Goal: Task Accomplishment & Management: Manage account settings

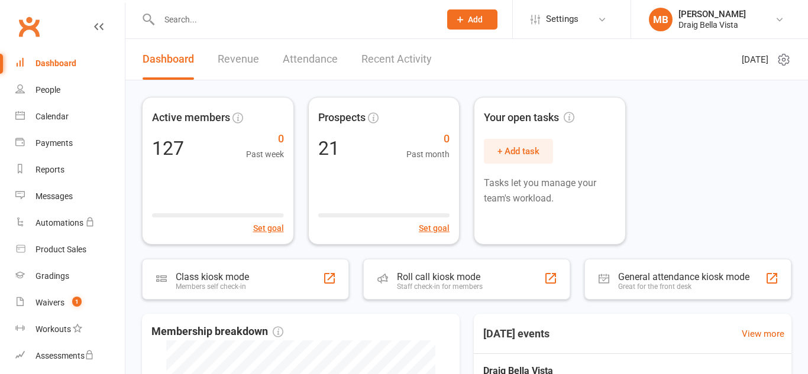
click at [230, 22] on input "text" at bounding box center [294, 19] width 276 height 17
click at [49, 88] on div "People" at bounding box center [47, 89] width 25 height 9
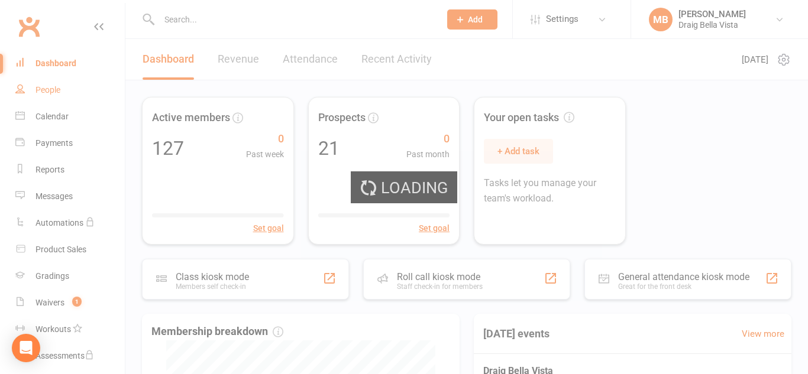
click at [49, 88] on div "Loading" at bounding box center [404, 187] width 808 height 374
select select "100"
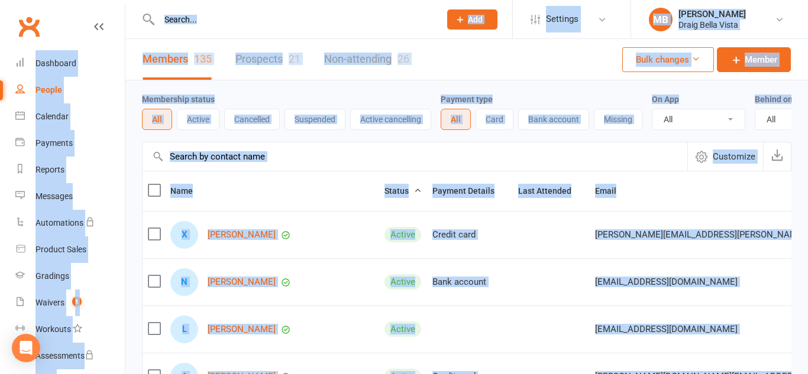
click at [49, 88] on div "People" at bounding box center [48, 89] width 27 height 9
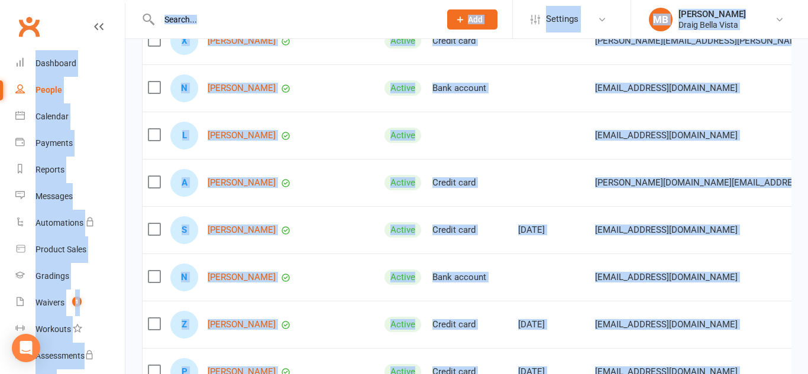
scroll to position [195, 0]
click at [441, 229] on div "Credit card" at bounding box center [469, 230] width 75 height 10
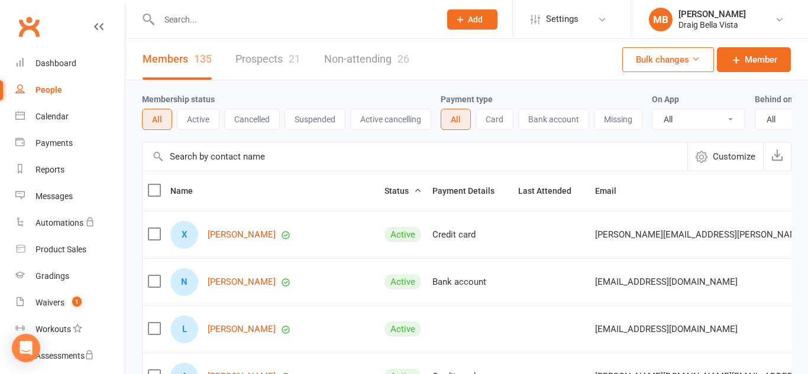
scroll to position [1, 0]
click at [76, 60] on link "Dashboard" at bounding box center [69, 63] width 109 height 27
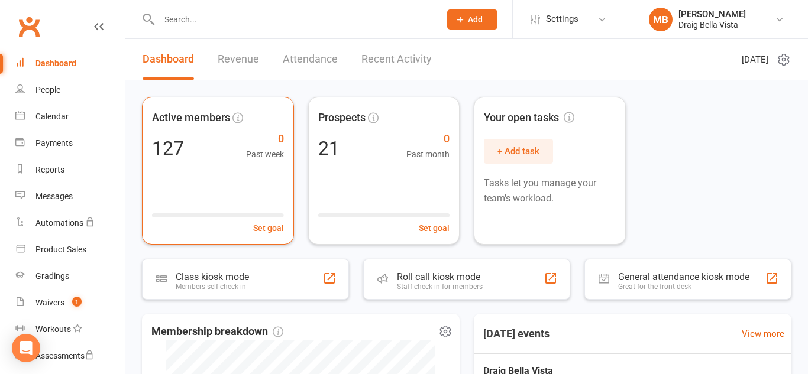
scroll to position [3, 0]
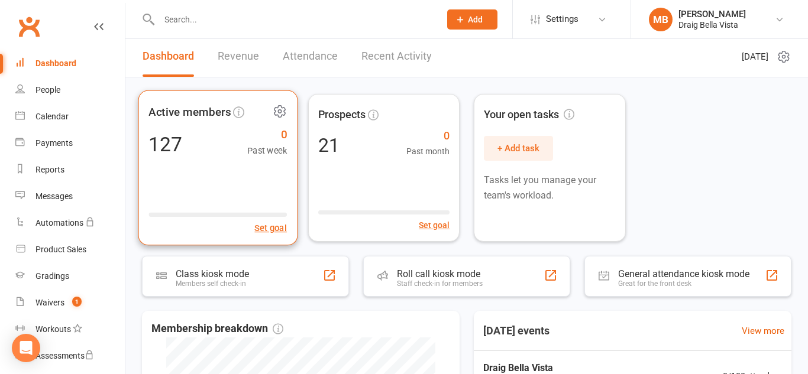
click at [279, 218] on div "Set goal" at bounding box center [217, 220] width 138 height 29
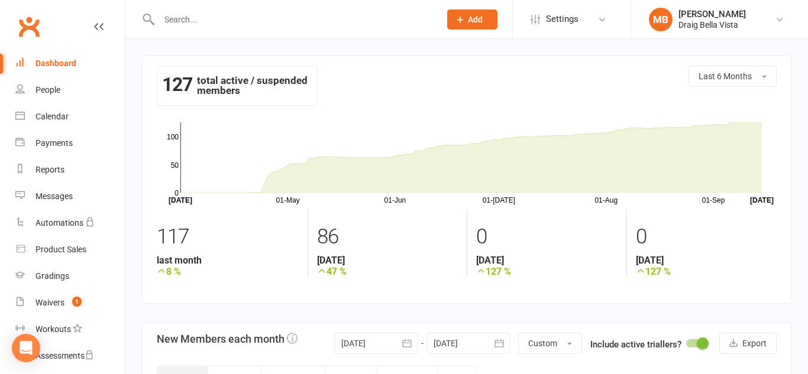
click at [57, 66] on div "Dashboard" at bounding box center [55, 63] width 41 height 9
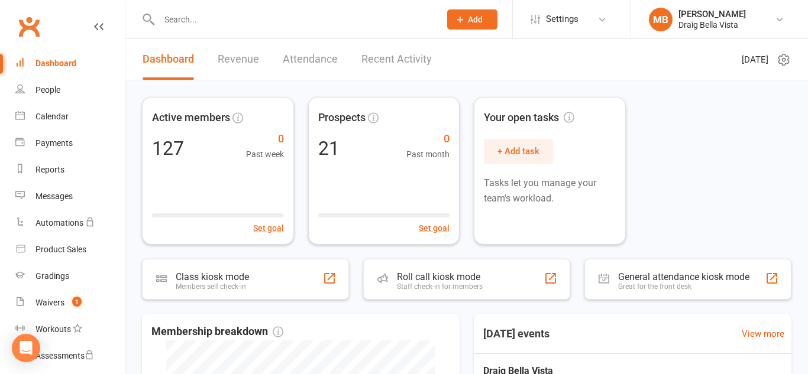
click at [62, 29] on div "Clubworx" at bounding box center [62, 34] width 125 height 44
click at [47, 89] on div "People" at bounding box center [47, 89] width 25 height 9
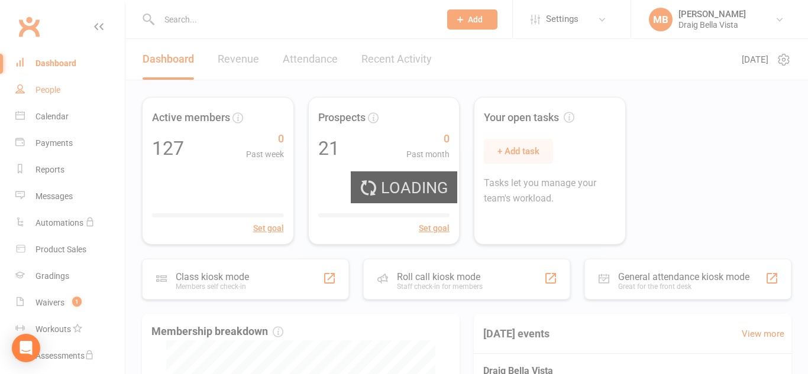
select select "100"
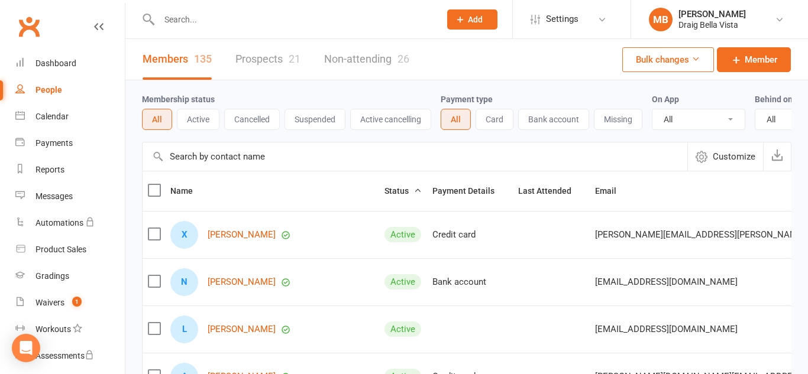
click at [260, 63] on link "Prospects 21" at bounding box center [267, 59] width 65 height 41
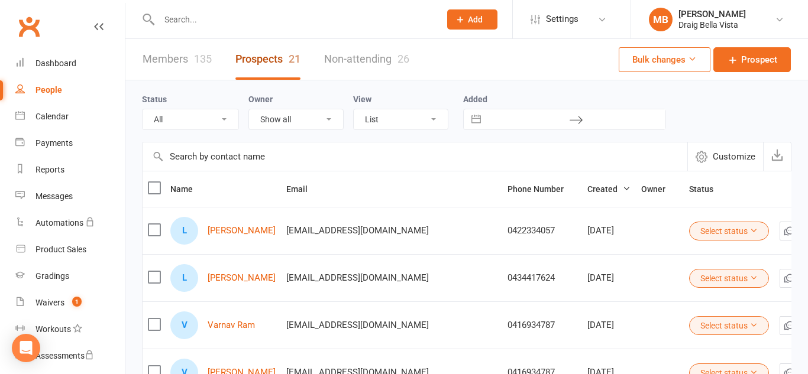
click at [260, 63] on link "Prospects 21" at bounding box center [267, 59] width 65 height 41
click at [62, 53] on link "Dashboard" at bounding box center [69, 63] width 109 height 27
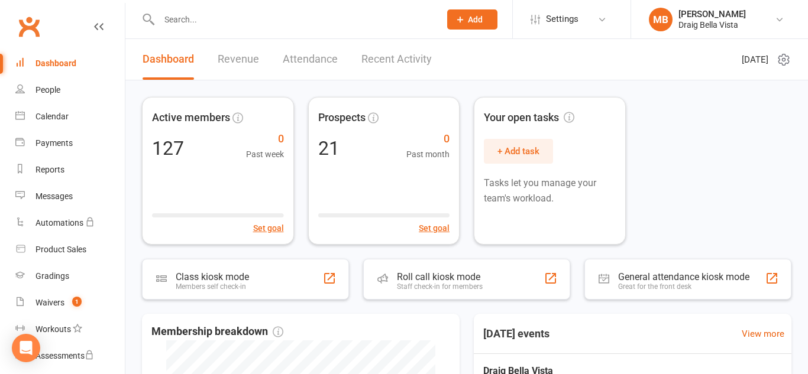
click at [173, 12] on input "text" at bounding box center [294, 19] width 276 height 17
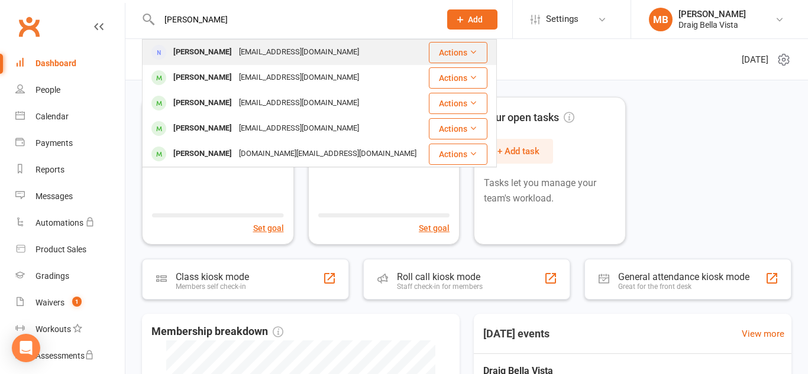
type input "[PERSON_NAME]"
click at [192, 47] on div "[PERSON_NAME]" at bounding box center [203, 52] width 66 height 17
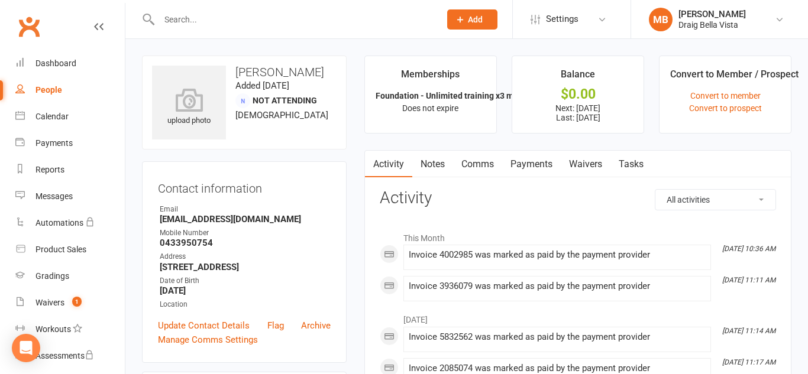
click at [529, 162] on link "Payments" at bounding box center [531, 164] width 59 height 27
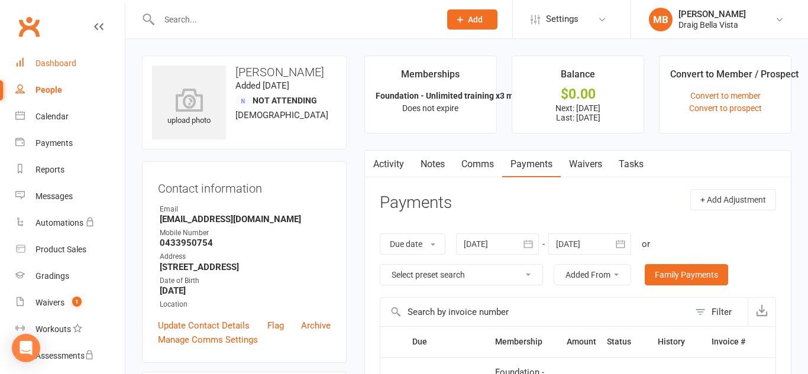
click at [69, 60] on div "Dashboard" at bounding box center [55, 63] width 41 height 9
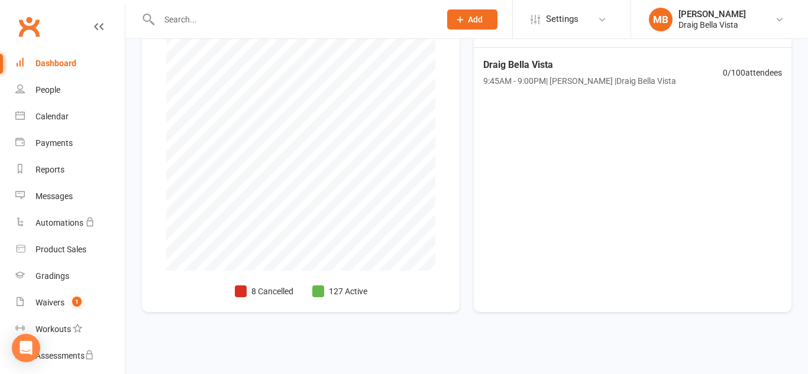
scroll to position [305, 0]
click at [63, 297] on link "Waivers 1" at bounding box center [69, 303] width 109 height 27
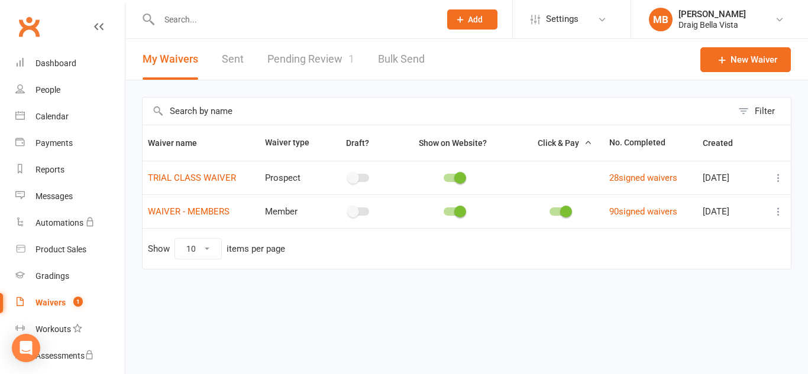
click at [306, 51] on link "Pending Review 1" at bounding box center [310, 59] width 87 height 41
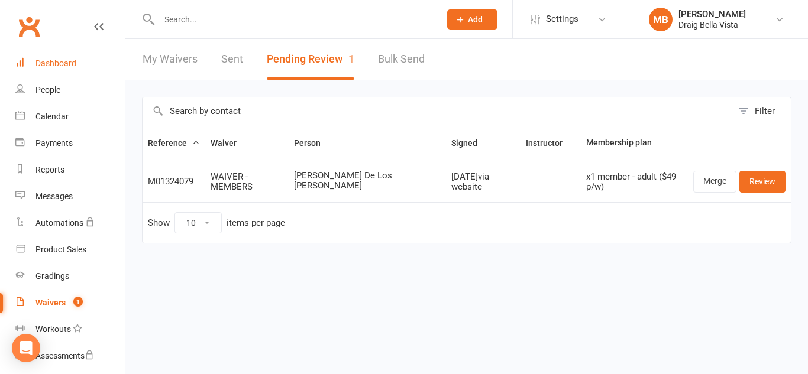
click at [70, 57] on link "Dashboard" at bounding box center [69, 63] width 109 height 27
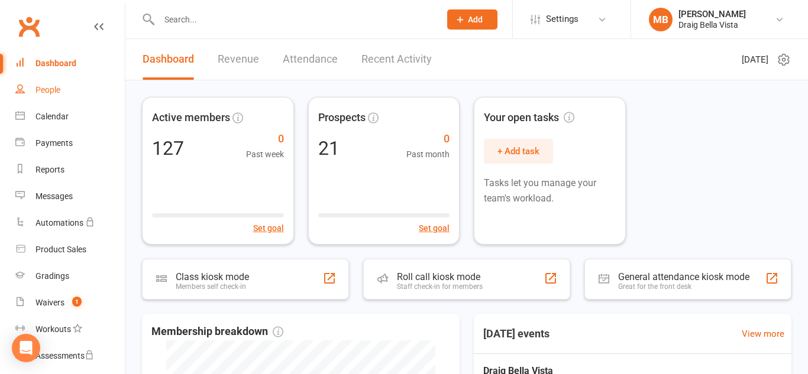
click at [54, 94] on div "People" at bounding box center [47, 89] width 25 height 9
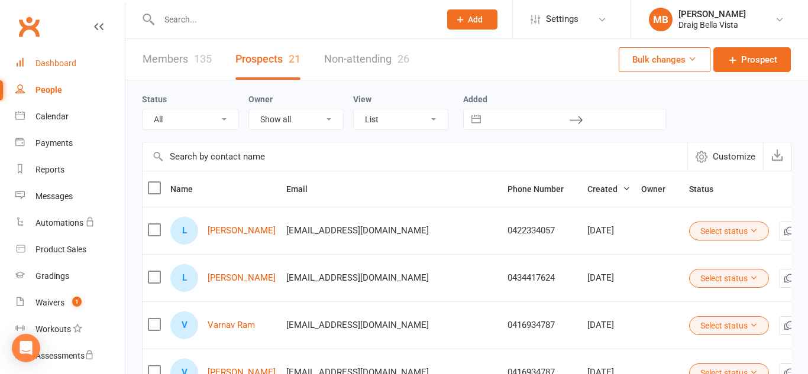
click at [66, 69] on link "Dashboard" at bounding box center [69, 63] width 109 height 27
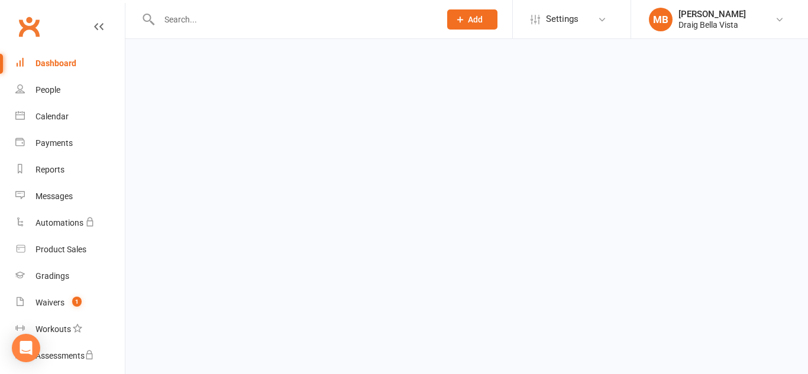
click at [66, 69] on link "Dashboard" at bounding box center [69, 63] width 109 height 27
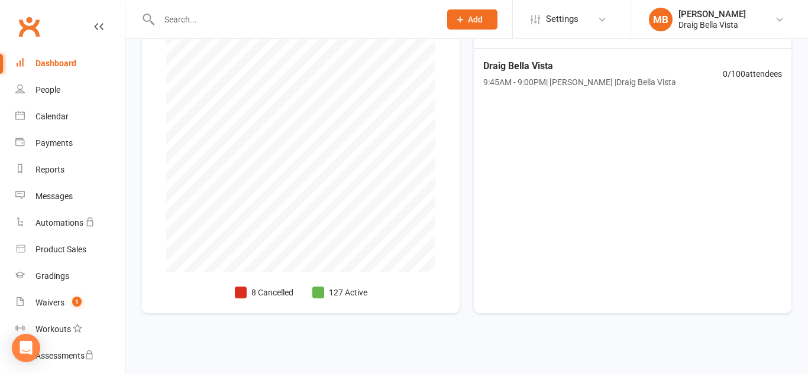
scroll to position [306, 0]
click at [70, 16] on div "Clubworx" at bounding box center [62, 34] width 125 height 44
click at [62, 16] on div "Clubworx" at bounding box center [62, 34] width 125 height 44
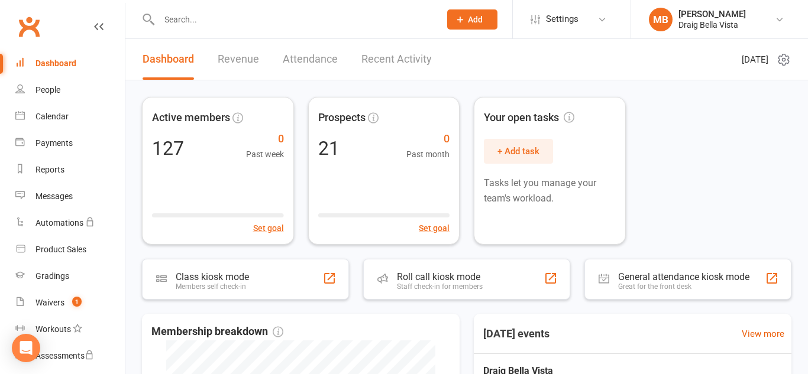
click at [46, 66] on div "Dashboard" at bounding box center [55, 63] width 41 height 9
click at [56, 99] on link "People" at bounding box center [69, 90] width 109 height 27
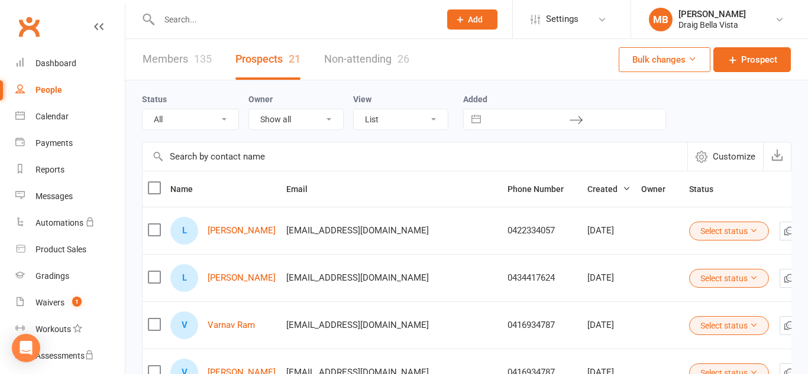
click at [195, 60] on div "135" at bounding box center [203, 59] width 18 height 12
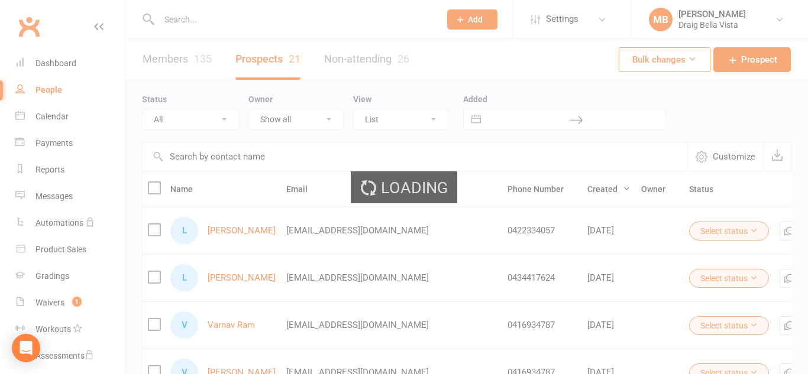
select select "100"
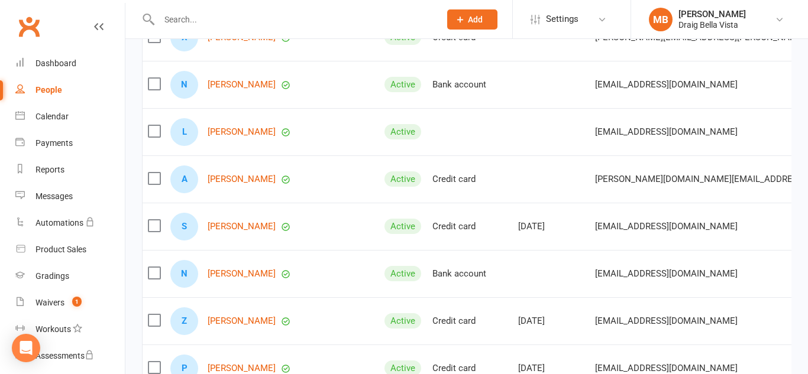
scroll to position [198, 0]
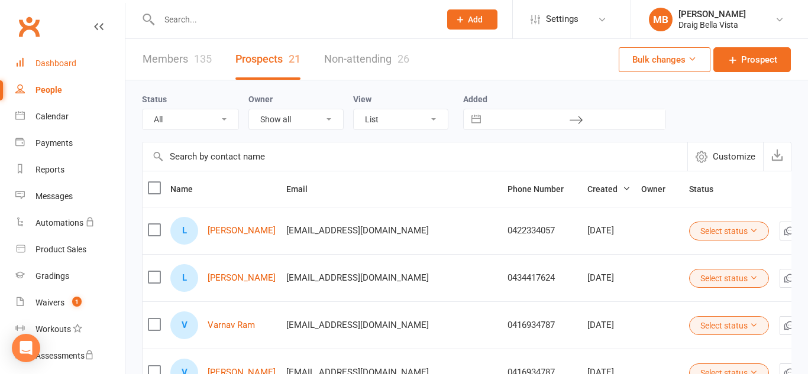
click at [46, 61] on div "Dashboard" at bounding box center [55, 63] width 41 height 9
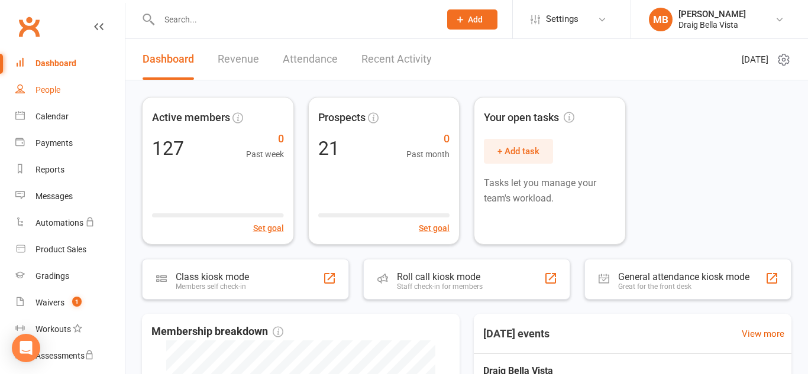
click at [57, 93] on div "People" at bounding box center [47, 89] width 25 height 9
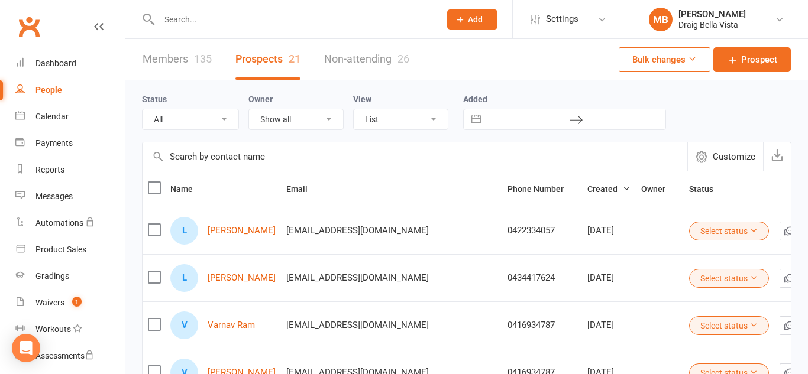
click at [205, 67] on link "Members 135" at bounding box center [177, 59] width 69 height 41
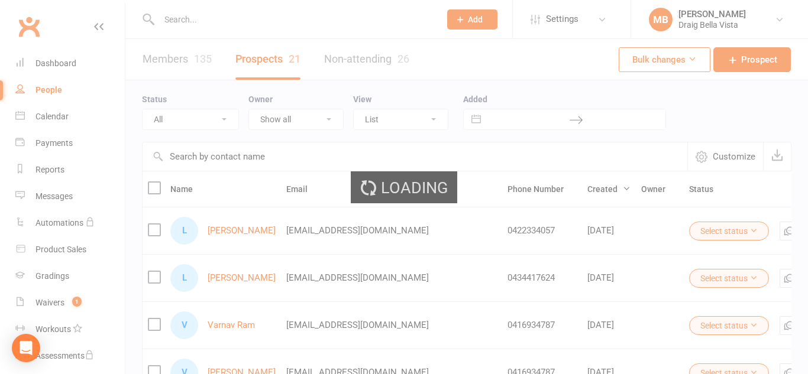
select select "100"
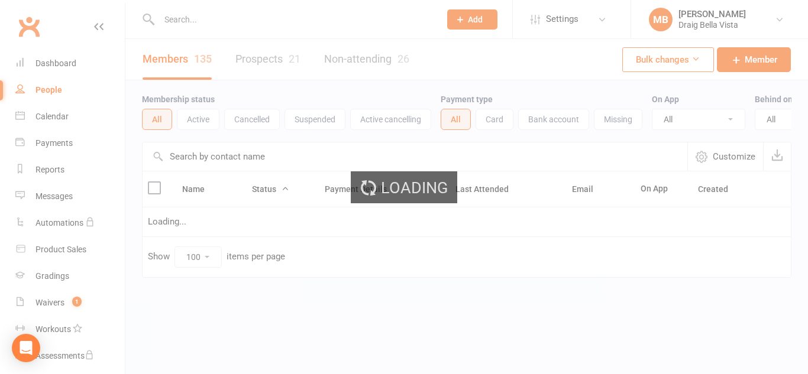
click at [205, 67] on div "Loading" at bounding box center [404, 187] width 808 height 374
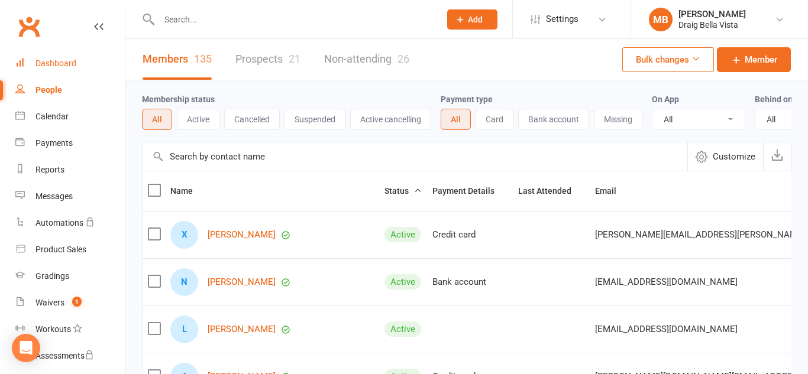
click at [59, 70] on link "Dashboard" at bounding box center [69, 63] width 109 height 27
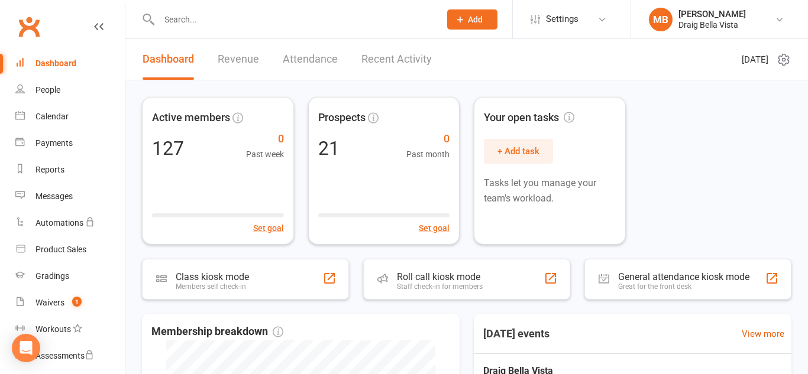
click at [206, 20] on input "text" at bounding box center [294, 19] width 276 height 17
click at [62, 5] on nav "Clubworx Dashboard People Calendar Payments Reports Messages Automations Produc…" at bounding box center [62, 190] width 125 height 374
click at [238, 13] on input "text" at bounding box center [294, 19] width 276 height 17
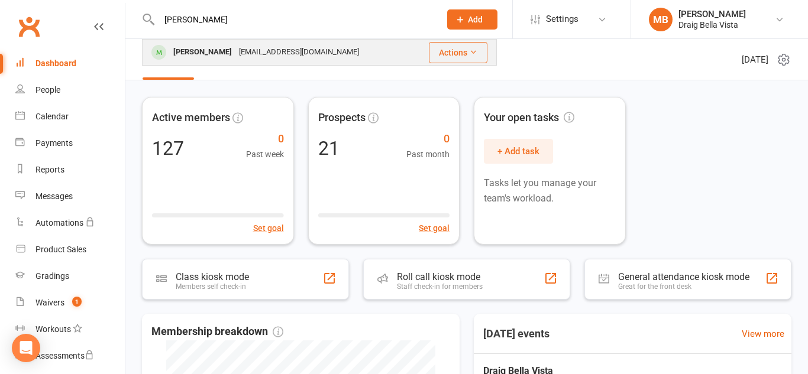
type input "[PERSON_NAME]"
click at [368, 59] on div "[PERSON_NAME] [EMAIL_ADDRESS][DOMAIN_NAME]" at bounding box center [278, 52] width 270 height 24
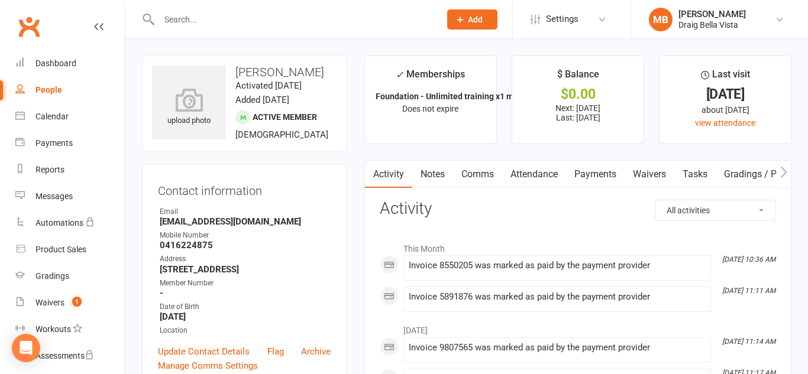
scroll to position [2, 0]
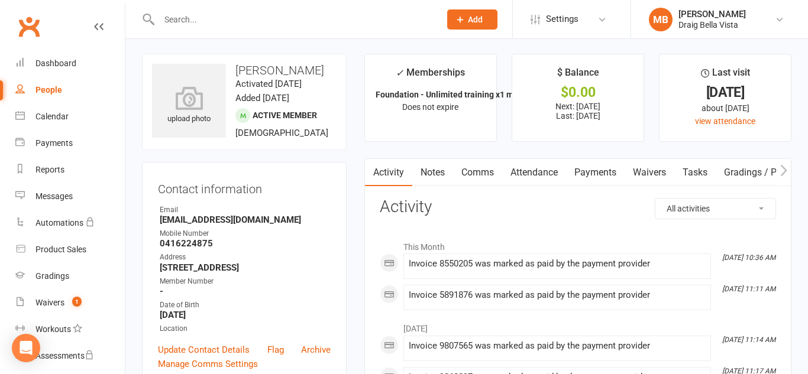
click at [593, 179] on link "Payments" at bounding box center [595, 172] width 59 height 27
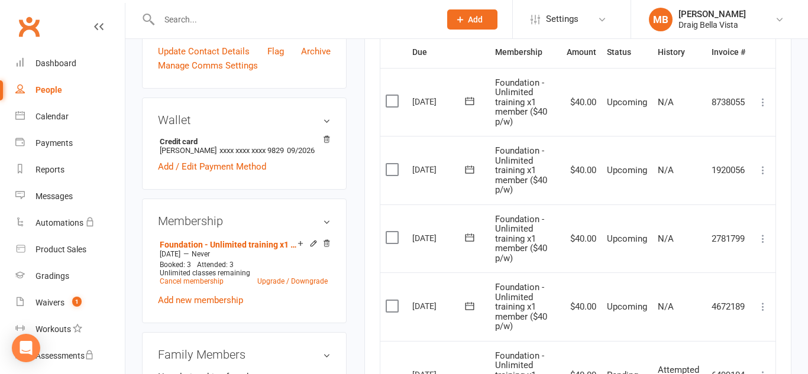
scroll to position [302, 0]
click at [395, 237] on label at bounding box center [394, 237] width 16 height 12
click at [393, 231] on input "checkbox" at bounding box center [390, 231] width 8 height 0
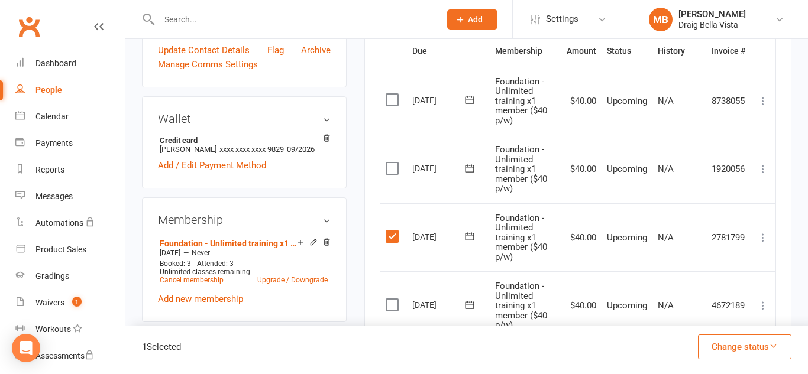
click at [390, 167] on label at bounding box center [394, 169] width 16 height 12
click at [390, 163] on input "checkbox" at bounding box center [390, 163] width 8 height 0
click at [761, 234] on icon at bounding box center [763, 238] width 12 height 12
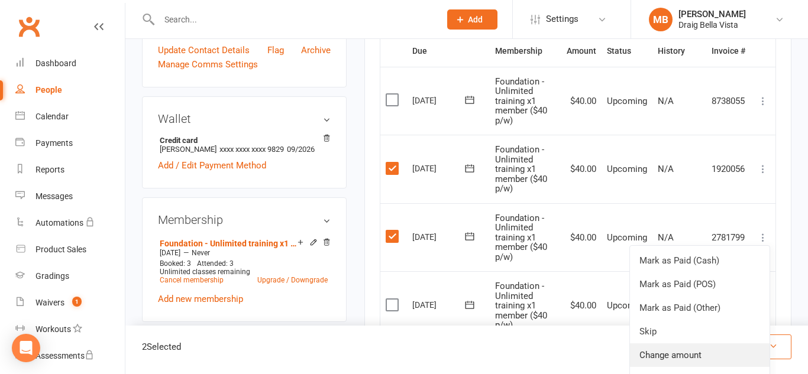
click at [687, 356] on link "Change amount" at bounding box center [700, 356] width 140 height 24
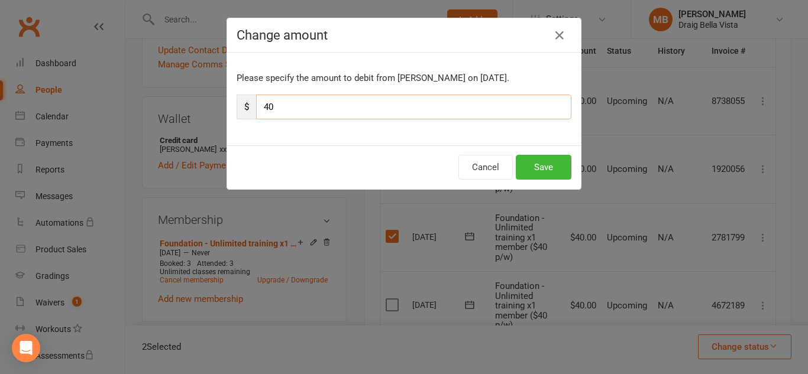
drag, startPoint x: 396, startPoint y: 112, endPoint x: 321, endPoint y: 84, distance: 80.7
click at [321, 84] on div "Please specify the amount to debit from [PERSON_NAME] on [DATE]. $ 40" at bounding box center [404, 99] width 354 height 93
type input "4"
type input "5"
click at [538, 166] on button "Save" at bounding box center [544, 167] width 56 height 25
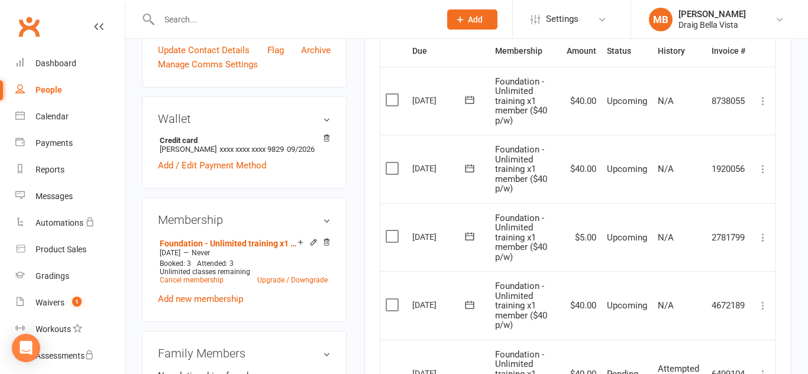
click at [761, 170] on icon at bounding box center [763, 169] width 12 height 12
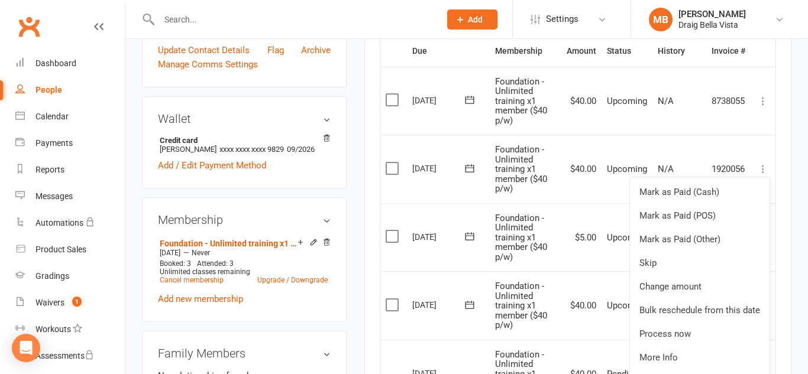
click at [761, 170] on icon at bounding box center [763, 169] width 12 height 12
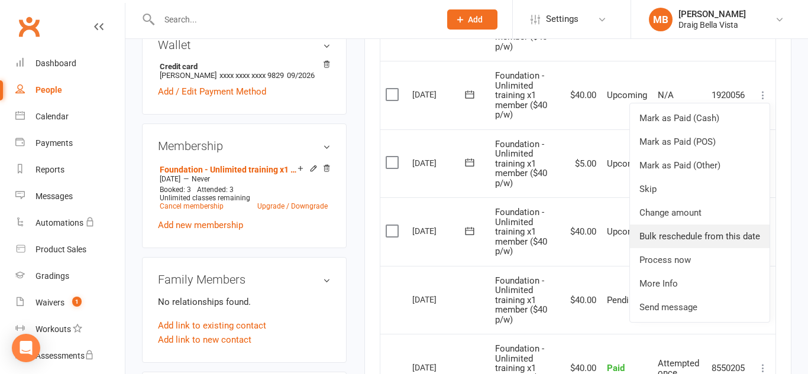
scroll to position [374, 0]
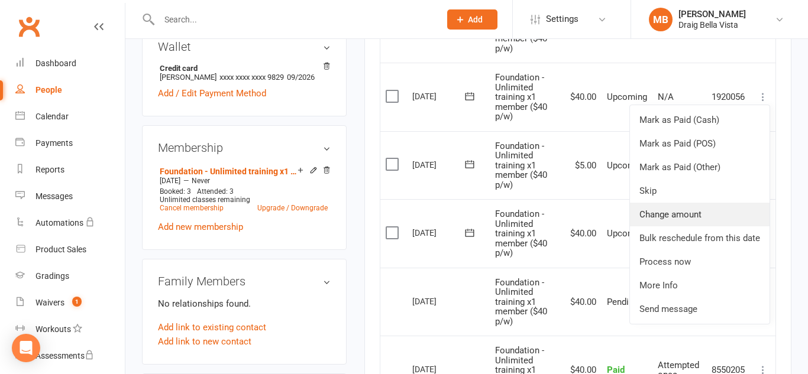
click at [690, 211] on link "Change amount" at bounding box center [700, 215] width 140 height 24
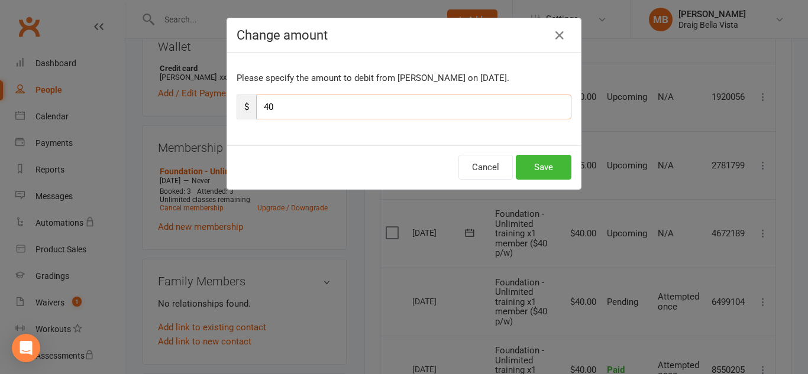
drag, startPoint x: 313, startPoint y: 106, endPoint x: 173, endPoint y: 67, distance: 145.4
click at [173, 67] on div "Change amount Please specify the amount to debit from [PERSON_NAME] on [DATE]. …" at bounding box center [404, 187] width 808 height 374
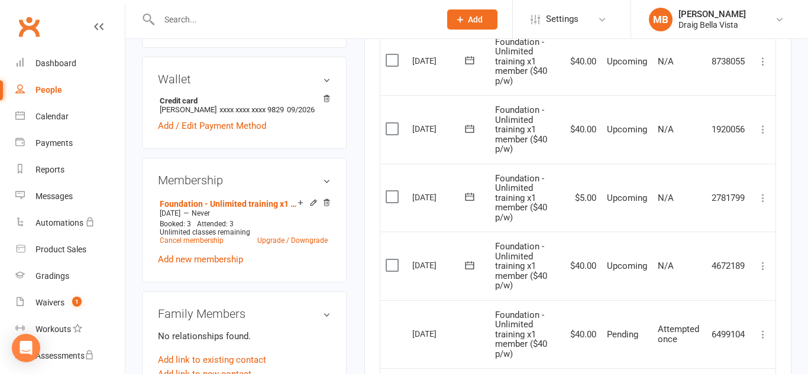
scroll to position [339, 0]
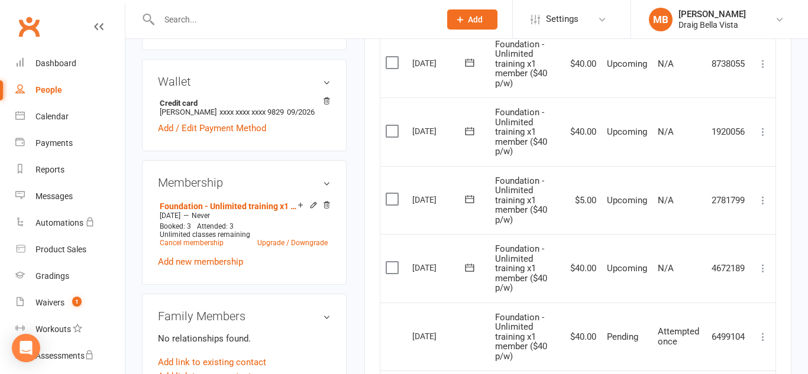
click at [764, 133] on icon at bounding box center [763, 132] width 12 height 12
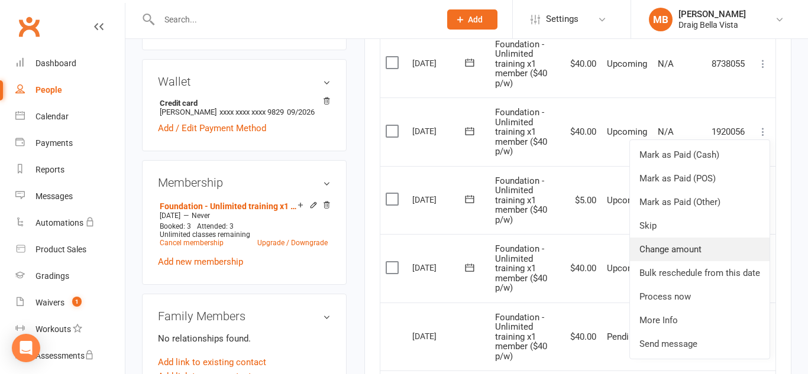
click at [680, 250] on link "Change amount" at bounding box center [700, 250] width 140 height 24
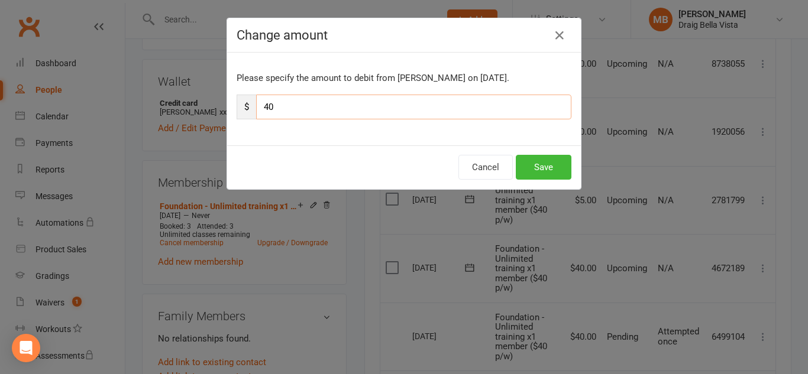
click at [381, 99] on input "40" at bounding box center [413, 107] width 315 height 25
type input "4"
type input "5"
click at [531, 166] on button "Save" at bounding box center [544, 167] width 56 height 25
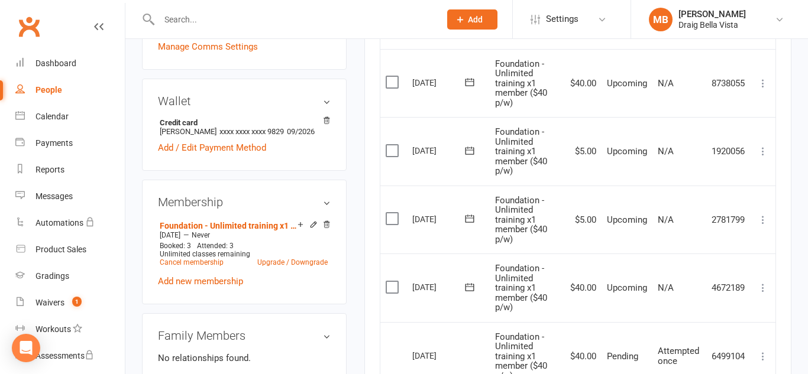
scroll to position [0, 0]
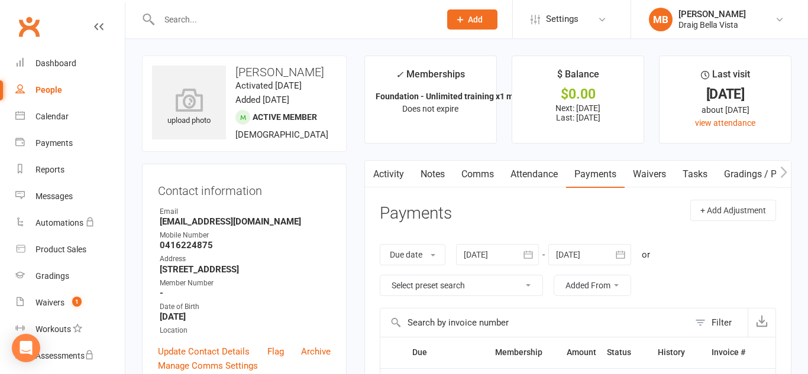
click at [202, 22] on input "text" at bounding box center [294, 19] width 276 height 17
type input "y"
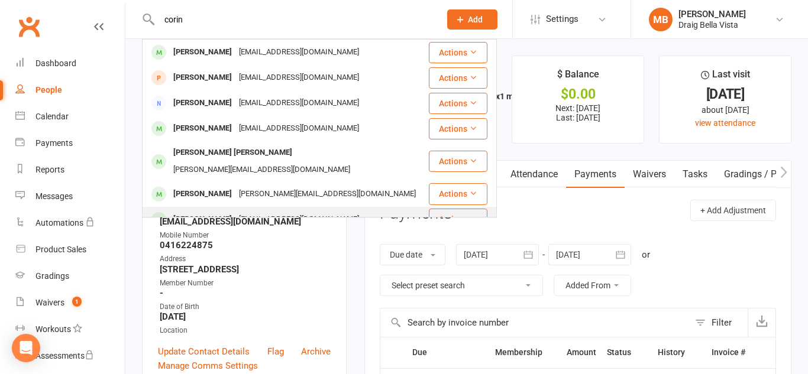
type input "corin"
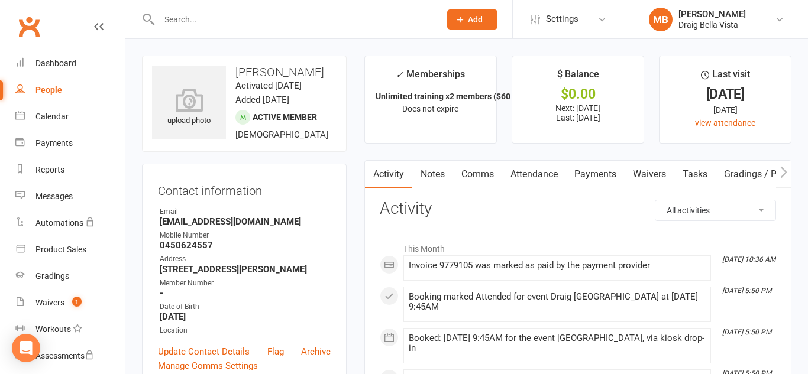
click at [235, 20] on input "text" at bounding box center [294, 19] width 276 height 17
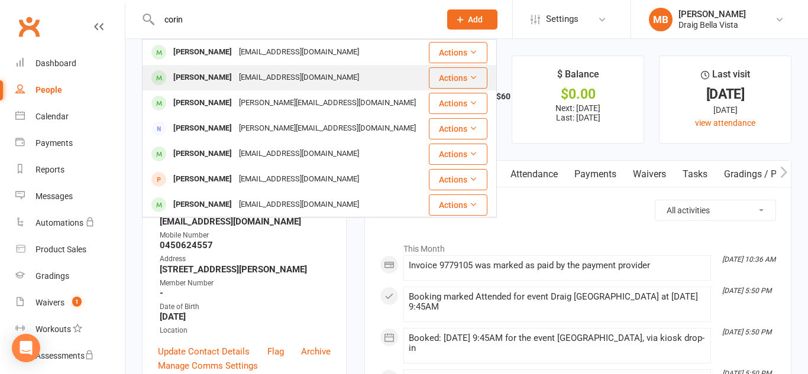
type input "corin"
click at [366, 75] on div "[PERSON_NAME] [PERSON_NAME][EMAIL_ADDRESS][DOMAIN_NAME]" at bounding box center [285, 78] width 284 height 24
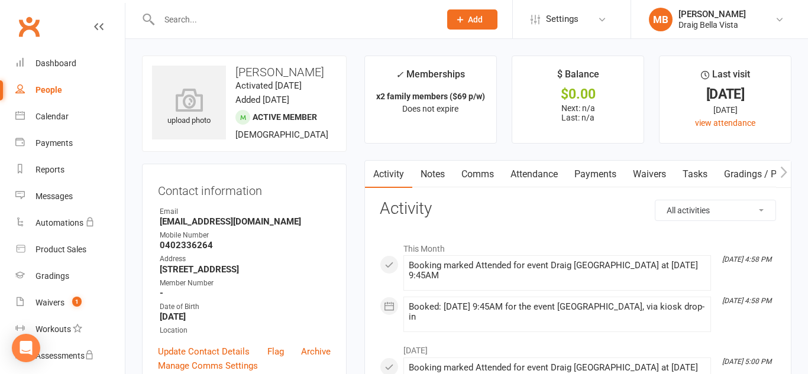
click at [585, 174] on link "Payments" at bounding box center [595, 174] width 59 height 27
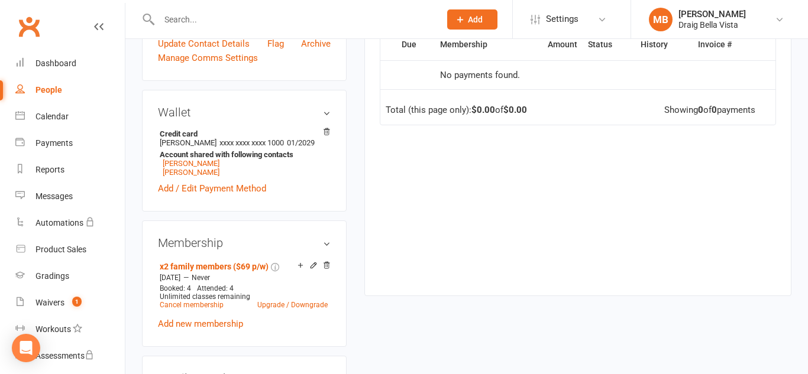
scroll to position [308, 0]
click at [585, 174] on div "Due Contact Membership Amount Status History Invoice # No payments found. Total…" at bounding box center [578, 154] width 396 height 248
click at [219, 164] on link "[PERSON_NAME]" at bounding box center [191, 164] width 57 height 9
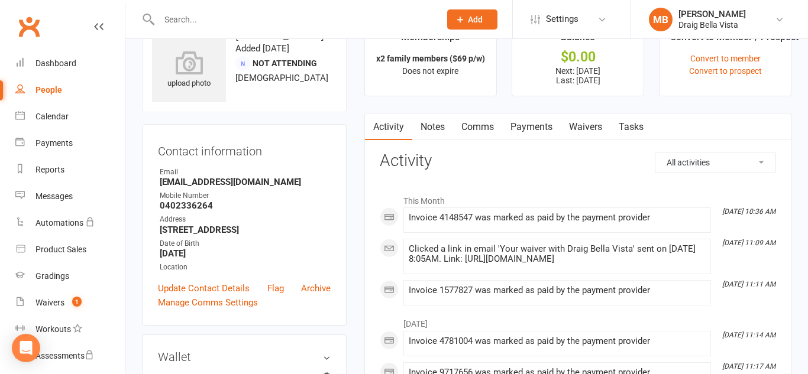
scroll to position [38, 0]
click at [536, 128] on link "Payments" at bounding box center [531, 126] width 59 height 27
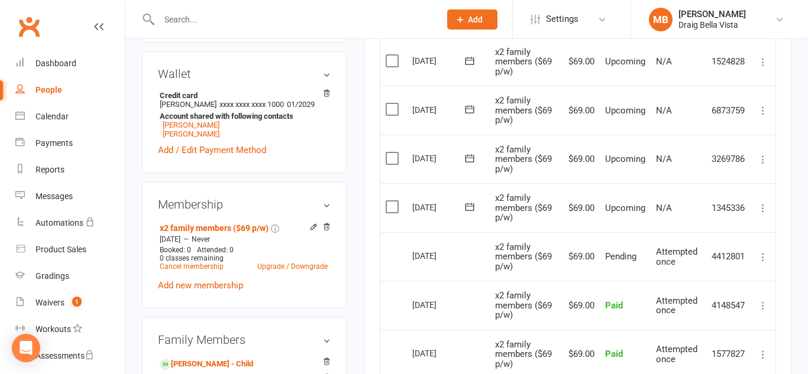
scroll to position [326, 0]
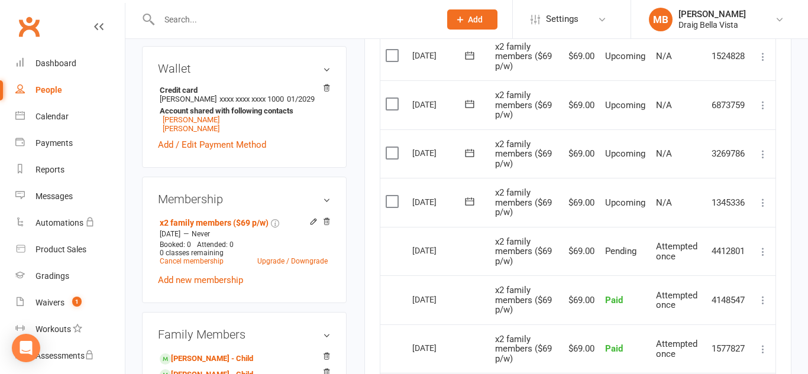
click at [395, 201] on label at bounding box center [394, 202] width 16 height 12
click at [393, 196] on input "checkbox" at bounding box center [390, 196] width 8 height 0
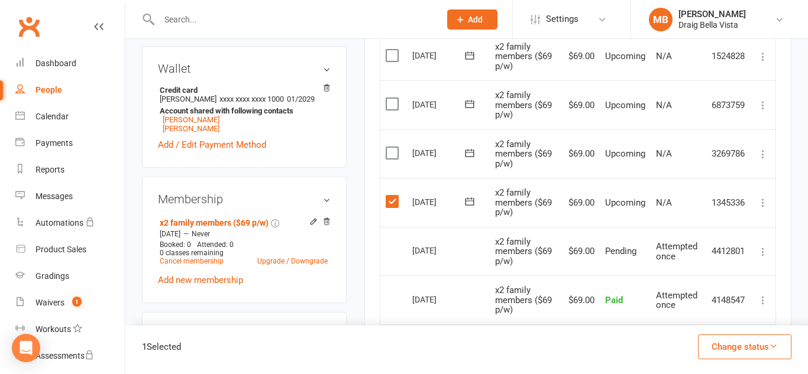
click at [394, 153] on label at bounding box center [394, 153] width 16 height 12
click at [393, 147] on input "checkbox" at bounding box center [390, 147] width 8 height 0
click at [394, 111] on td "Select this" at bounding box center [393, 104] width 27 height 49
click at [395, 105] on label at bounding box center [394, 104] width 16 height 12
click at [393, 98] on input "checkbox" at bounding box center [390, 98] width 8 height 0
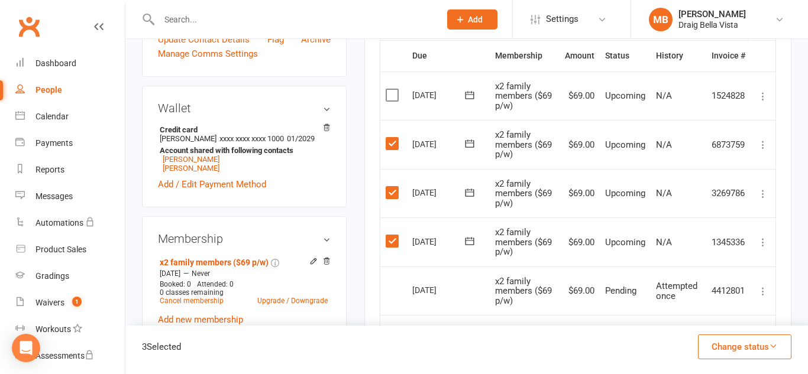
scroll to position [286, 0]
click at [764, 297] on icon at bounding box center [763, 292] width 12 height 12
click at [778, 264] on div "Activity Notes Comms Payments Waivers Tasks Payments + Add Adjustment Due date …" at bounding box center [577, 291] width 427 height 853
click at [393, 97] on label at bounding box center [394, 96] width 16 height 12
click at [393, 90] on input "checkbox" at bounding box center [390, 90] width 8 height 0
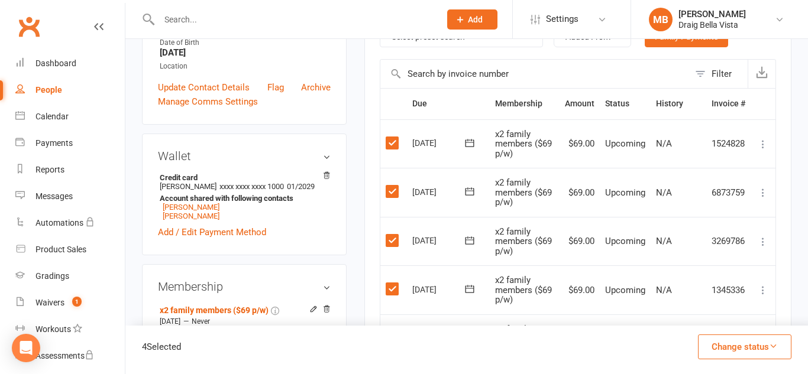
scroll to position [261, 0]
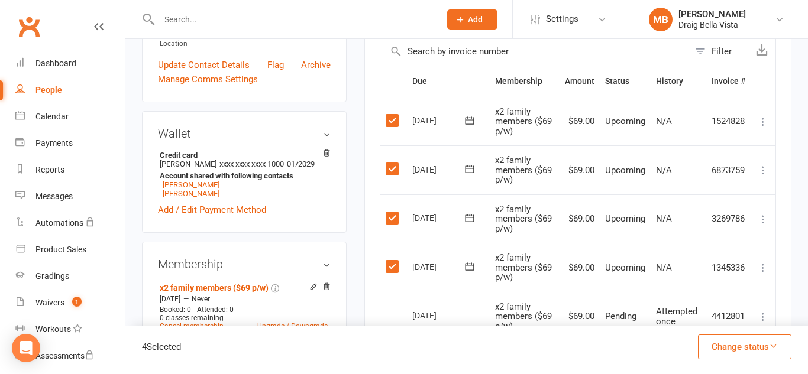
click at [764, 123] on icon at bounding box center [763, 122] width 12 height 12
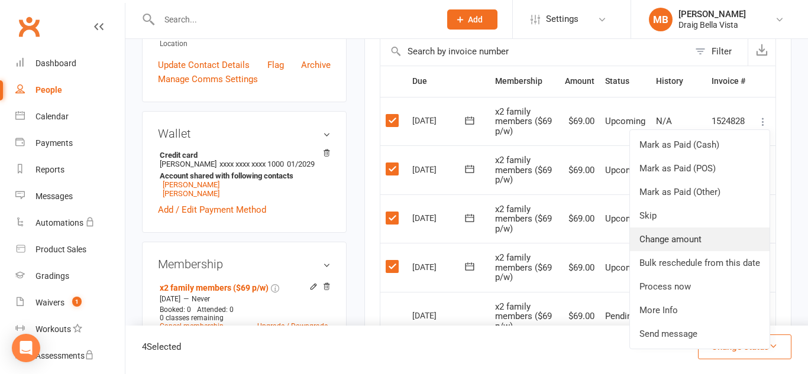
click at [691, 237] on link "Change amount" at bounding box center [700, 240] width 140 height 24
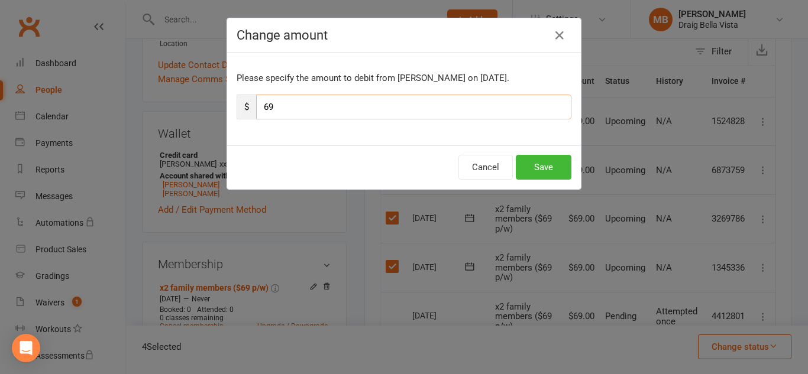
click at [287, 116] on input "69" at bounding box center [413, 107] width 315 height 25
type input "6"
type input "5"
click at [557, 172] on button "Save" at bounding box center [544, 167] width 56 height 25
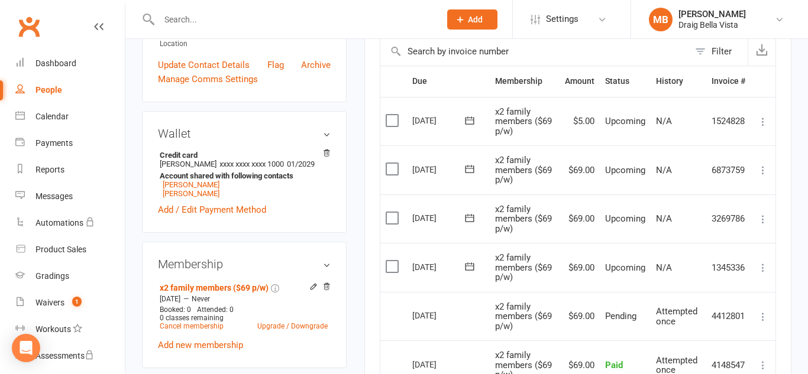
click at [765, 172] on icon at bounding box center [763, 170] width 12 height 12
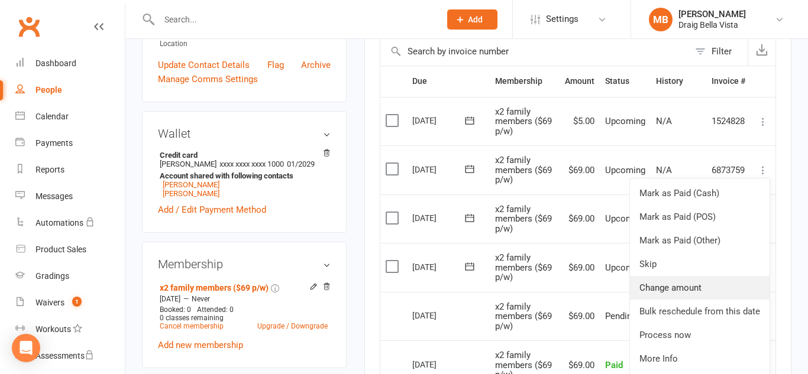
click at [695, 287] on link "Change amount" at bounding box center [700, 288] width 140 height 24
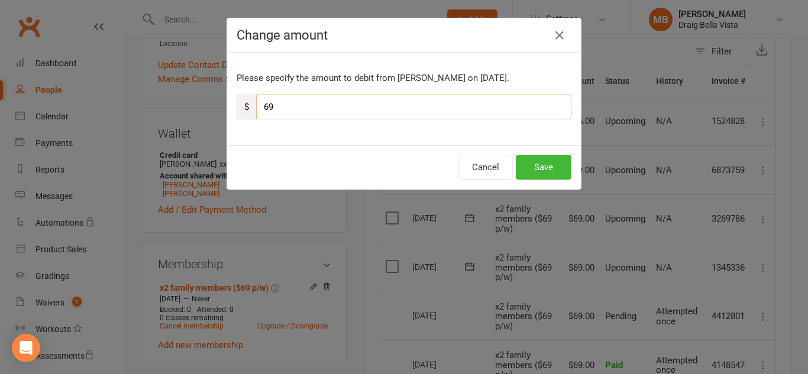
drag, startPoint x: 299, startPoint y: 105, endPoint x: 259, endPoint y: 104, distance: 40.2
click at [259, 104] on input "69" at bounding box center [413, 107] width 315 height 25
type input "5"
click at [533, 163] on button "Save" at bounding box center [544, 167] width 56 height 25
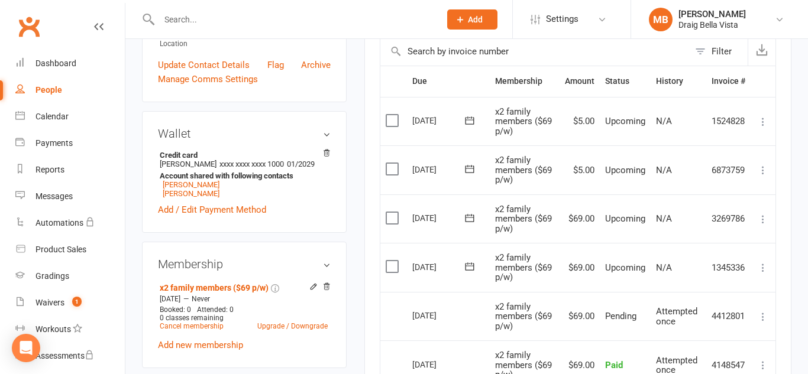
click at [762, 218] on icon at bounding box center [763, 220] width 12 height 12
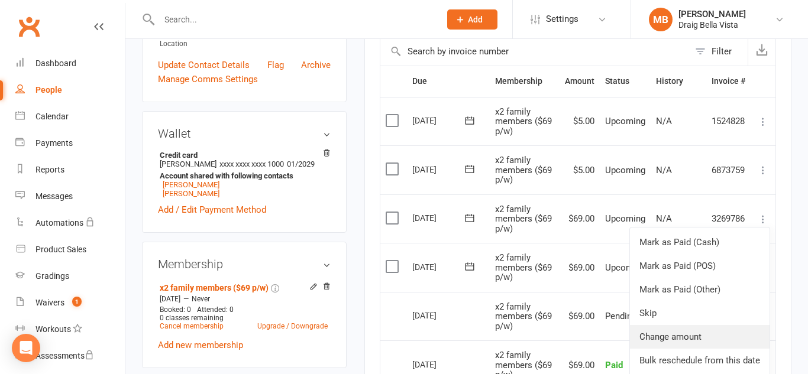
click at [681, 334] on link "Change amount" at bounding box center [700, 337] width 140 height 24
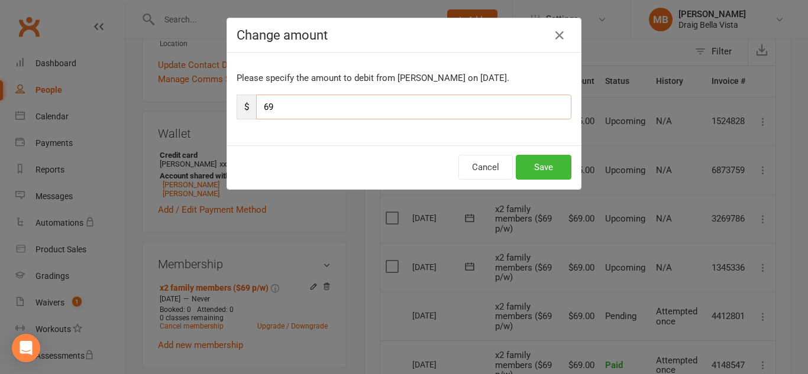
click at [322, 105] on input "69" at bounding box center [413, 107] width 315 height 25
type input "6"
type input "5"
click at [528, 165] on button "Save" at bounding box center [544, 167] width 56 height 25
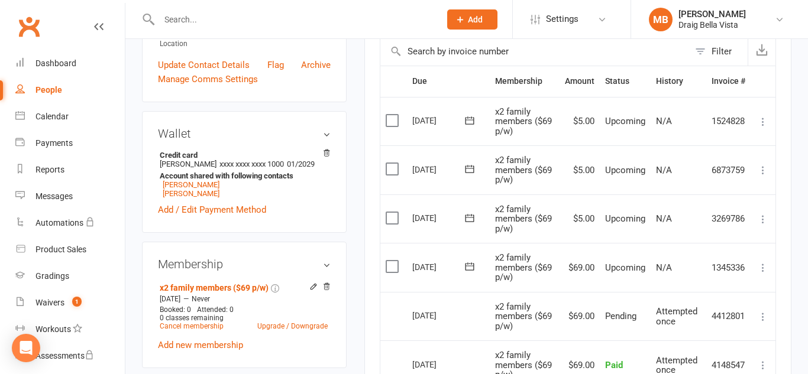
click at [764, 269] on icon at bounding box center [763, 268] width 12 height 12
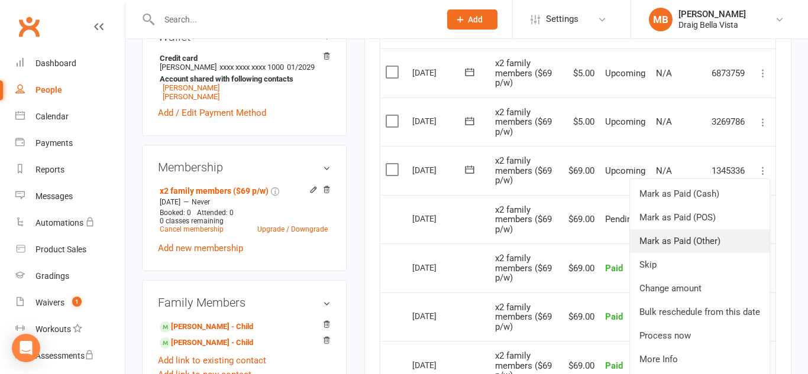
scroll to position [359, 0]
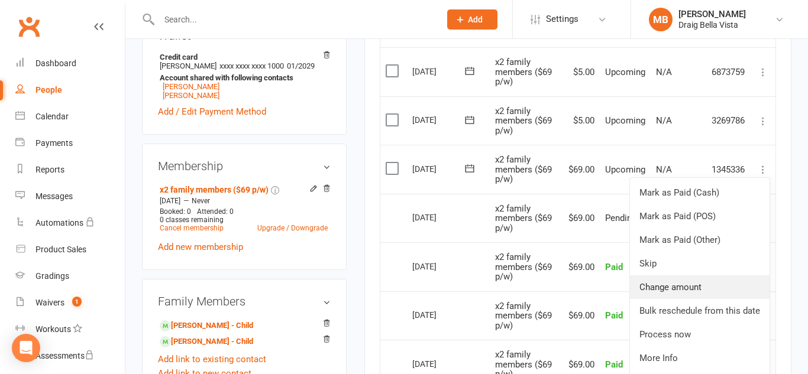
click at [687, 293] on link "Change amount" at bounding box center [700, 288] width 140 height 24
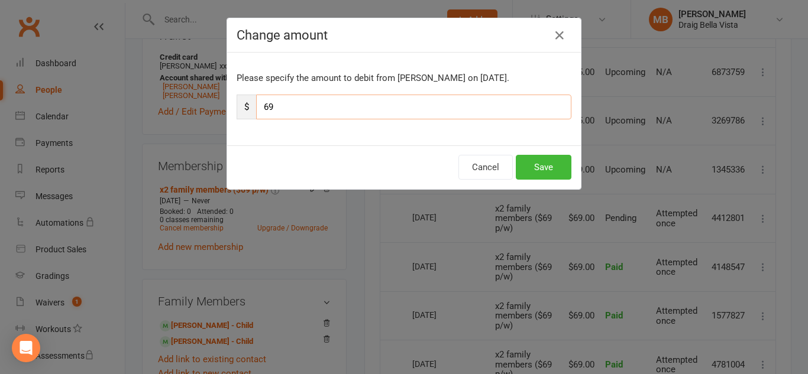
click at [296, 99] on input "69" at bounding box center [413, 107] width 315 height 25
type input "6"
type input "5"
click at [531, 174] on button "Save" at bounding box center [544, 167] width 56 height 25
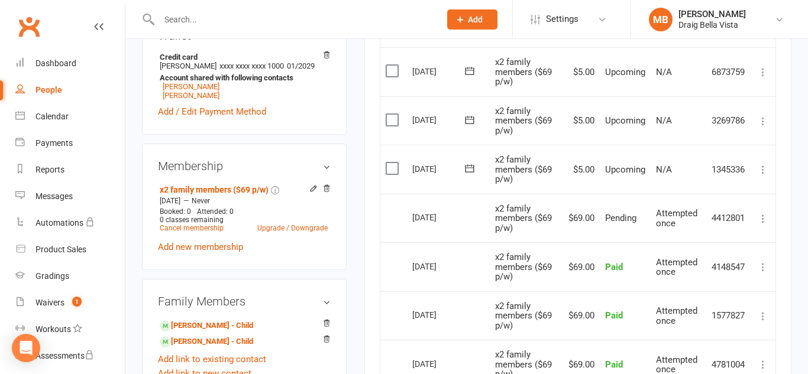
click at [764, 223] on icon at bounding box center [763, 219] width 12 height 12
click at [781, 182] on div "Activity Notes Comms Payments Waivers Tasks Payments + Add Adjustment Due date …" at bounding box center [577, 217] width 427 height 853
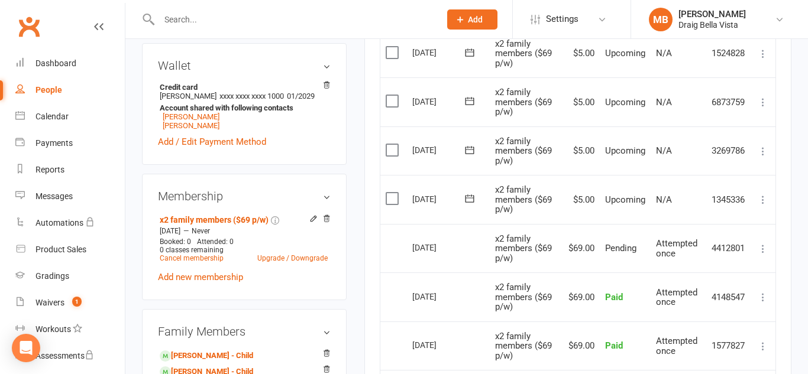
scroll to position [0, 0]
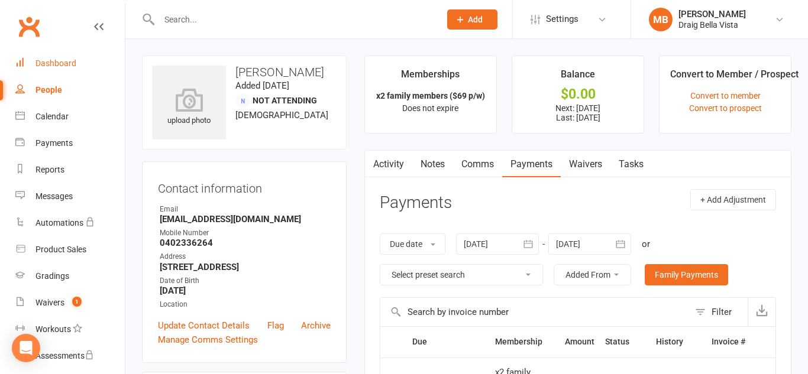
click at [35, 59] on div "Dashboard" at bounding box center [55, 63] width 41 height 9
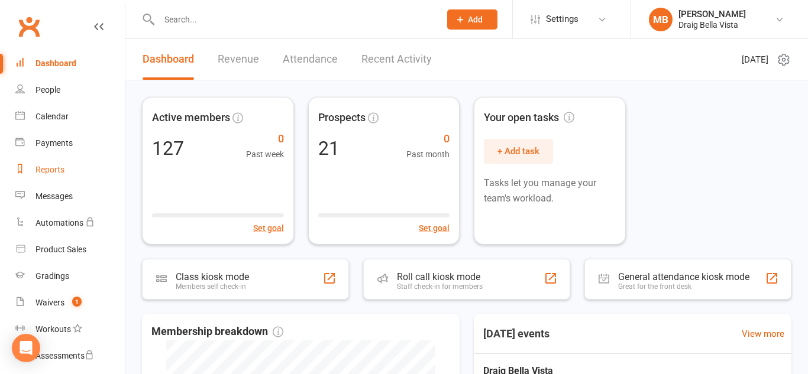
scroll to position [1, 0]
click at [178, 17] on input "text" at bounding box center [294, 19] width 276 height 17
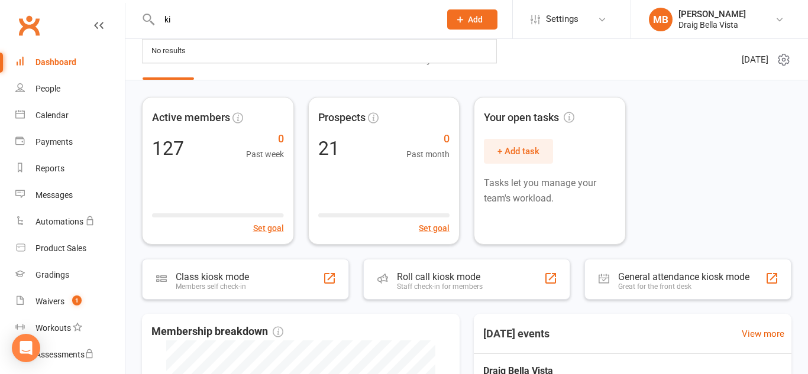
type input "k"
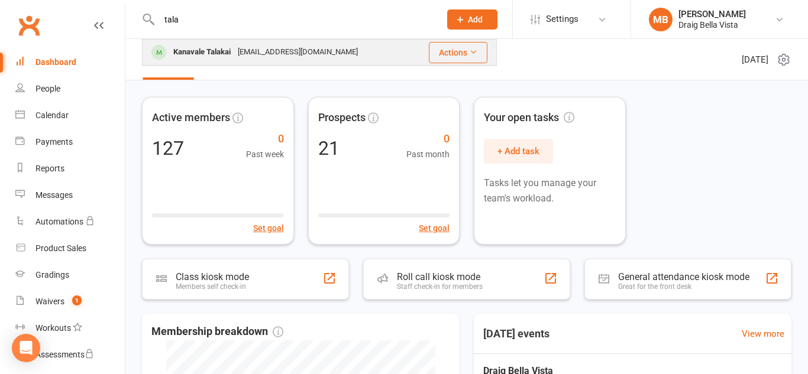
type input "tala"
click at [234, 57] on div "Kanavale Talakai" at bounding box center [202, 52] width 64 height 17
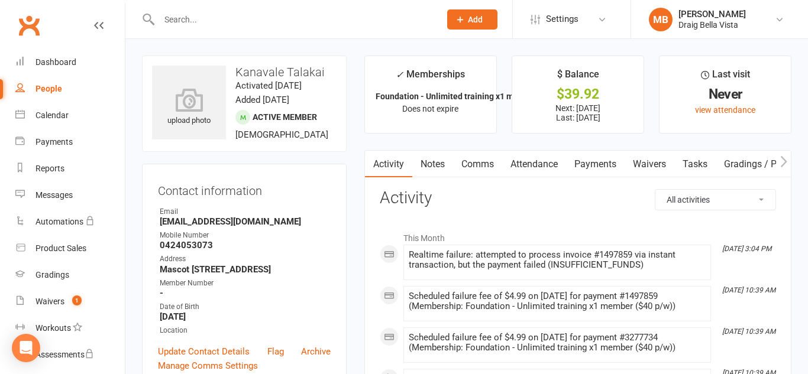
click at [586, 167] on link "Payments" at bounding box center [595, 164] width 59 height 27
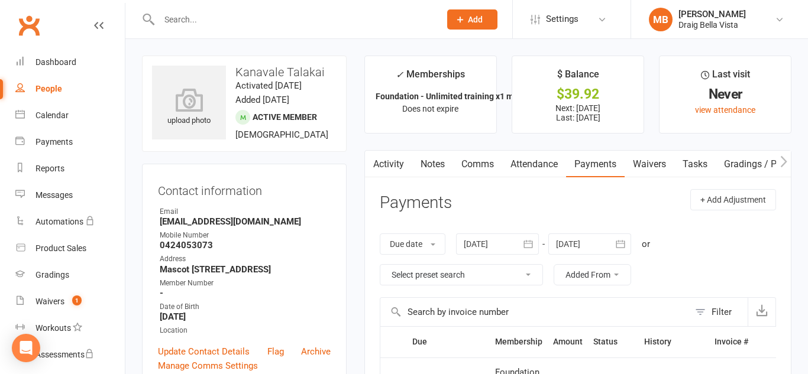
click at [586, 167] on link "Payments" at bounding box center [595, 164] width 59 height 27
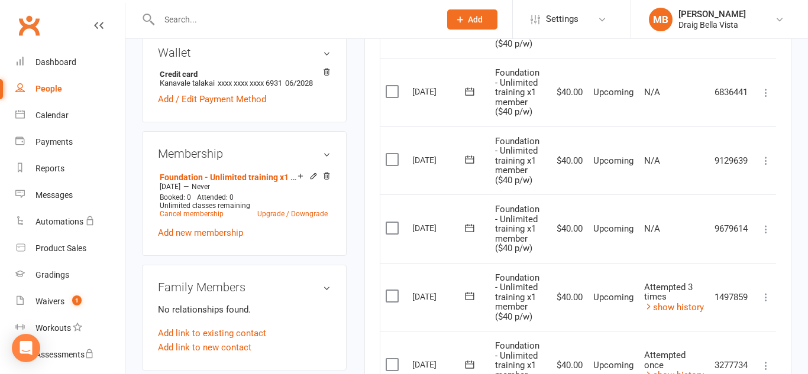
scroll to position [397, 0]
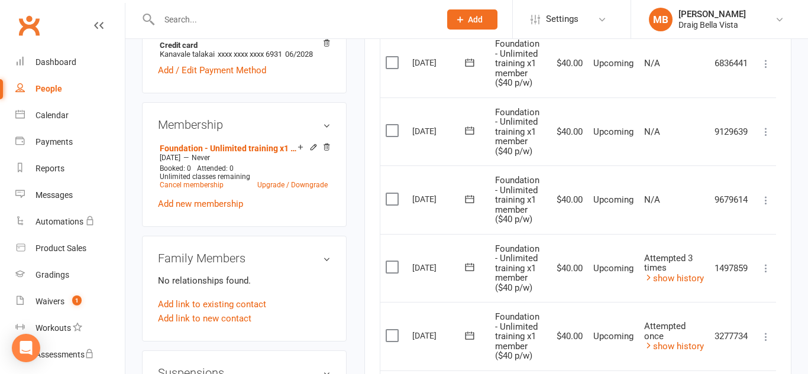
click at [767, 269] on icon at bounding box center [766, 269] width 12 height 12
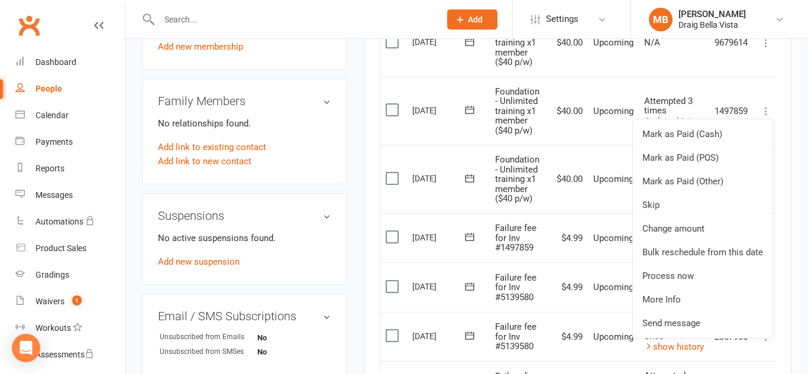
scroll to position [555, 0]
click at [664, 277] on link "Process now" at bounding box center [703, 276] width 140 height 24
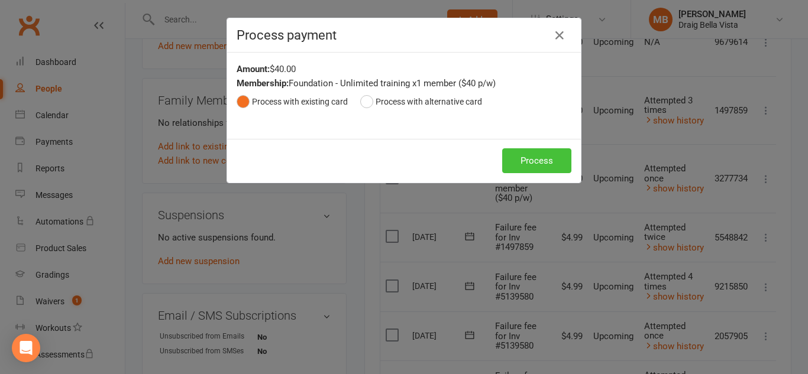
click at [513, 161] on button "Process" at bounding box center [536, 160] width 69 height 25
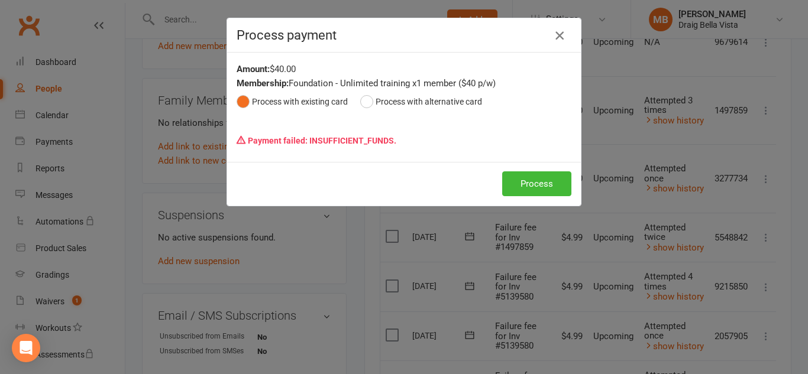
click at [558, 34] on icon "button" at bounding box center [559, 35] width 14 height 14
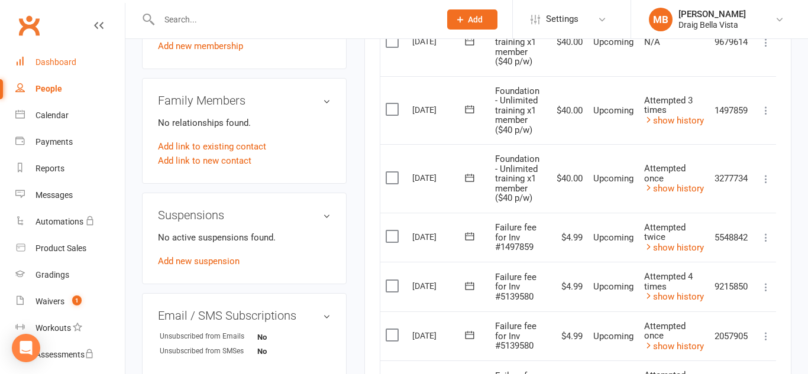
click at [63, 57] on div "Dashboard" at bounding box center [55, 61] width 41 height 9
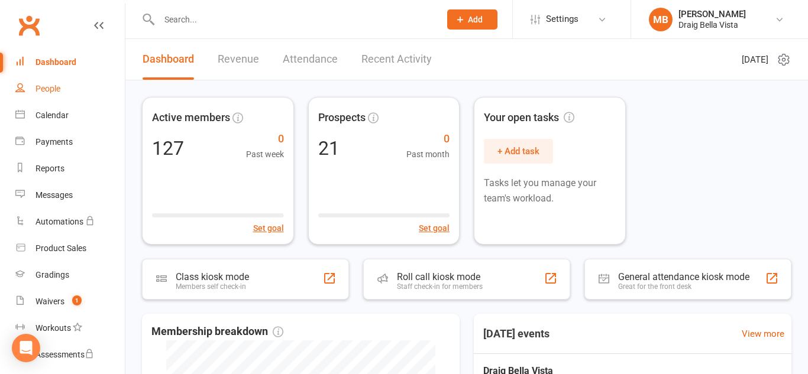
click at [62, 94] on link "People" at bounding box center [69, 89] width 109 height 27
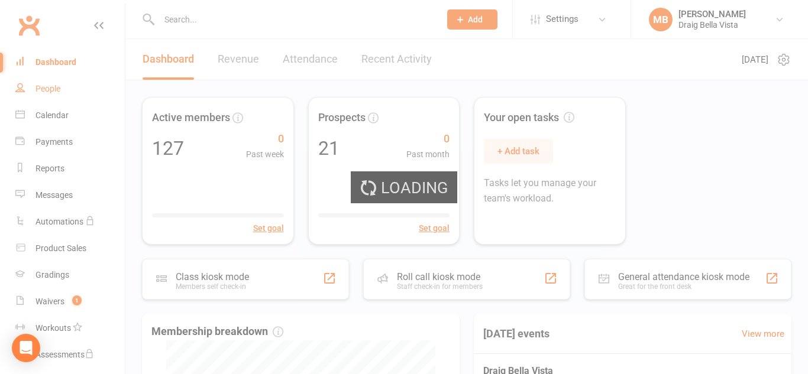
select select "100"
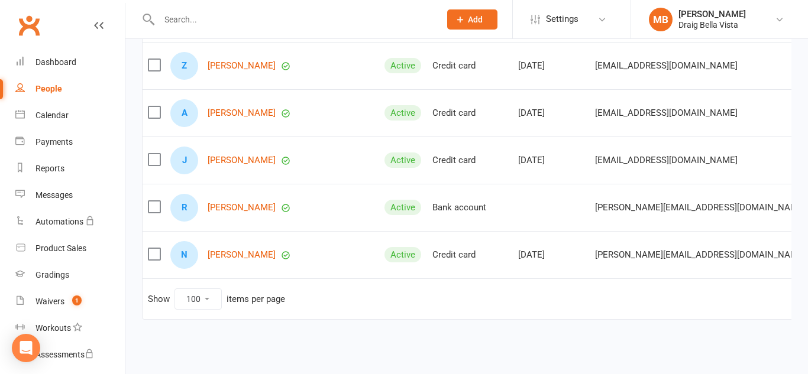
scroll to position [4663, 0]
click at [80, 66] on link "Dashboard" at bounding box center [69, 62] width 109 height 27
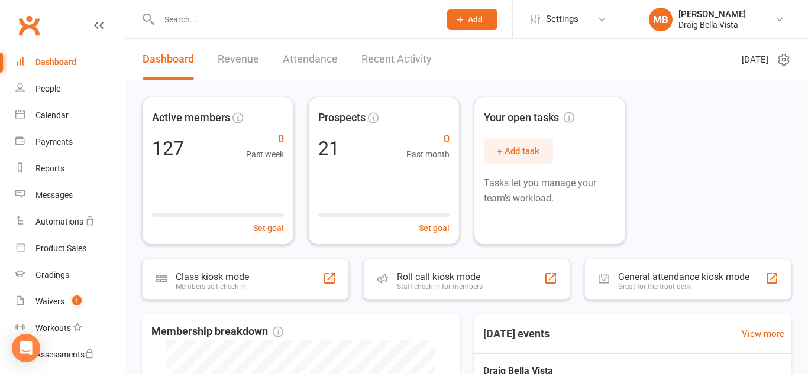
click at [172, 16] on input "text" at bounding box center [294, 19] width 276 height 17
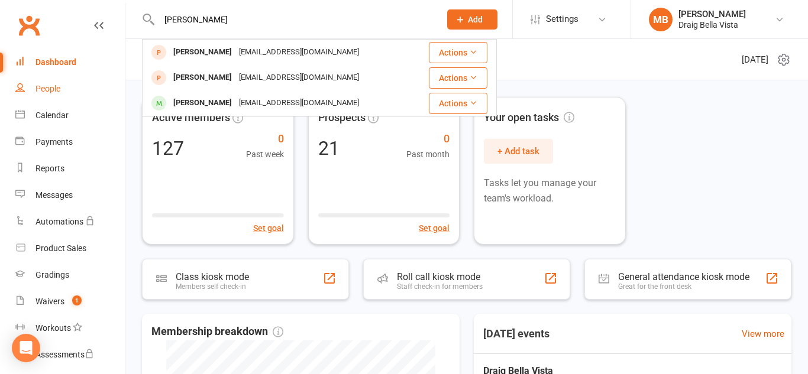
type input "[PERSON_NAME]"
click at [51, 87] on div "People" at bounding box center [47, 88] width 25 height 9
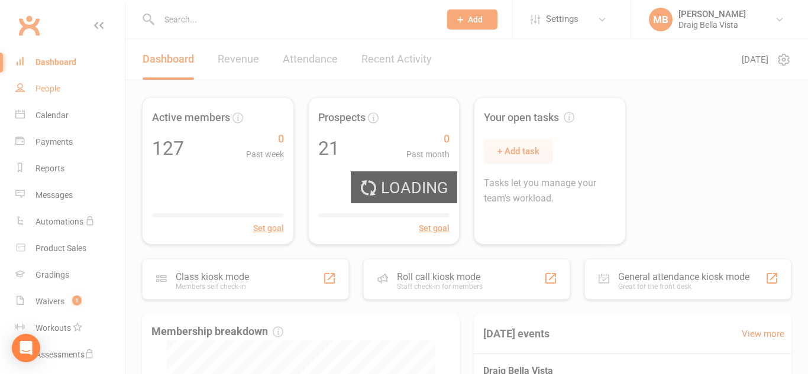
select select "100"
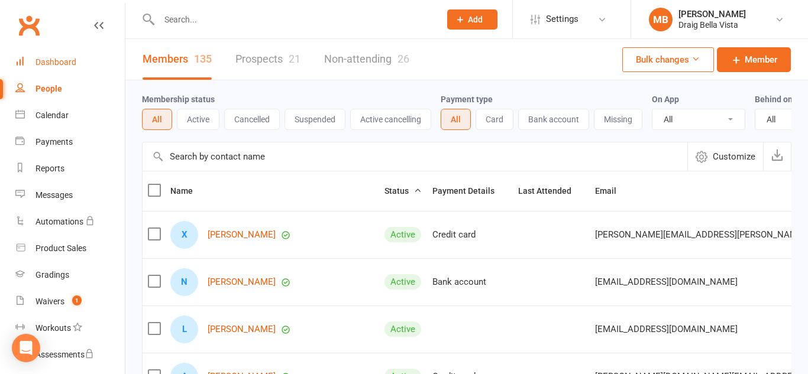
click at [60, 63] on div "Dashboard" at bounding box center [55, 61] width 41 height 9
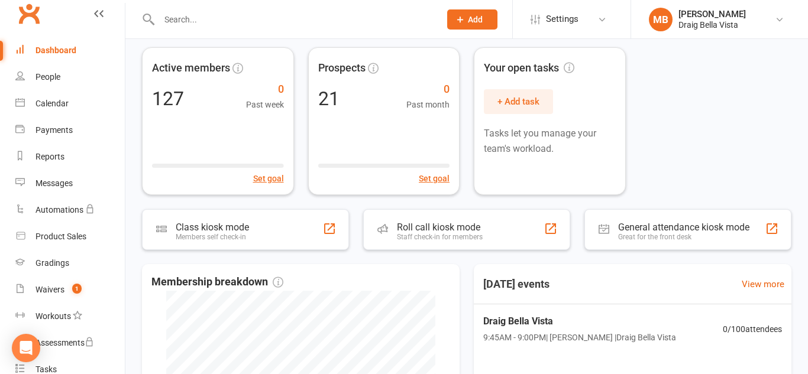
scroll to position [50, 0]
click at [748, 23] on link "MB [PERSON_NAME] Draig Bella Vista" at bounding box center [719, 20] width 141 height 24
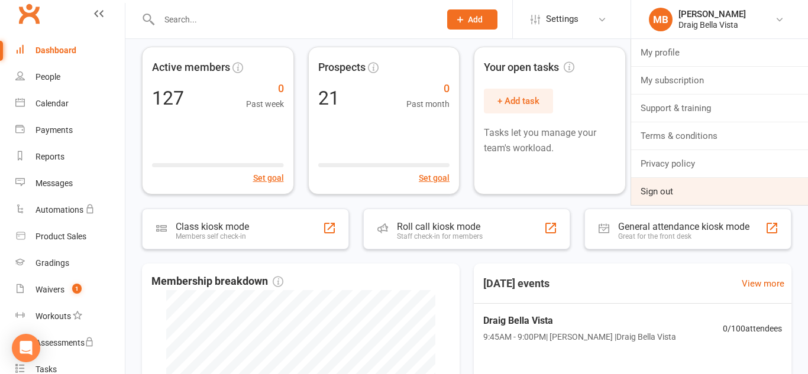
click at [659, 186] on link "Sign out" at bounding box center [719, 191] width 177 height 27
